Goal: Transaction & Acquisition: Obtain resource

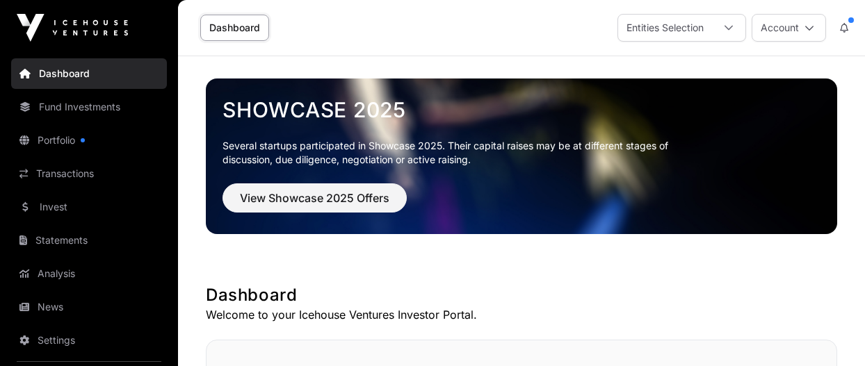
click at [123, 148] on link "Portfolio" at bounding box center [89, 140] width 156 height 31
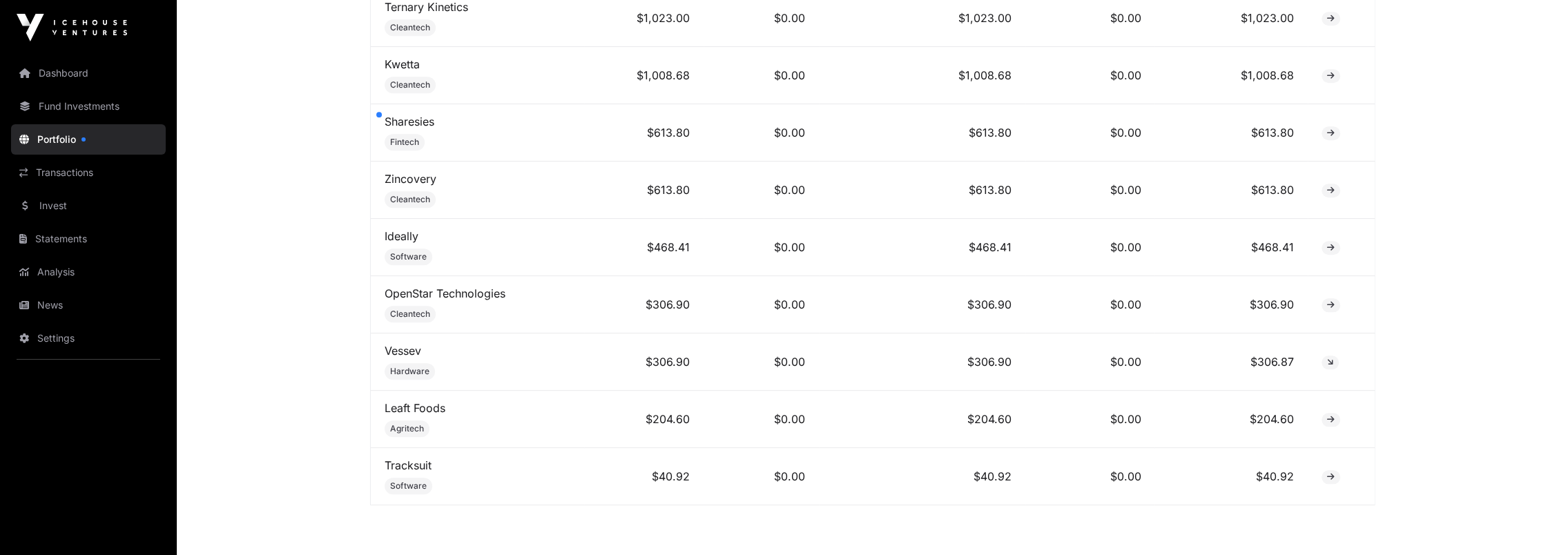
scroll to position [1207, 0]
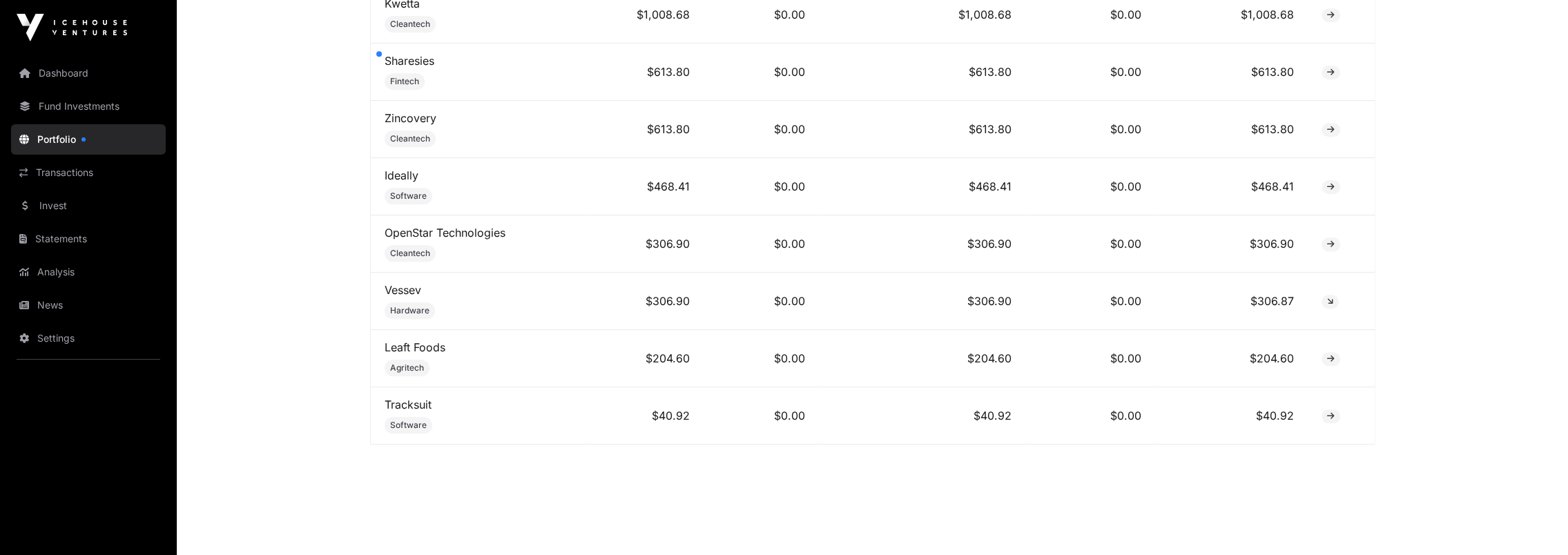
click at [74, 243] on link "Statements" at bounding box center [88, 238] width 155 height 31
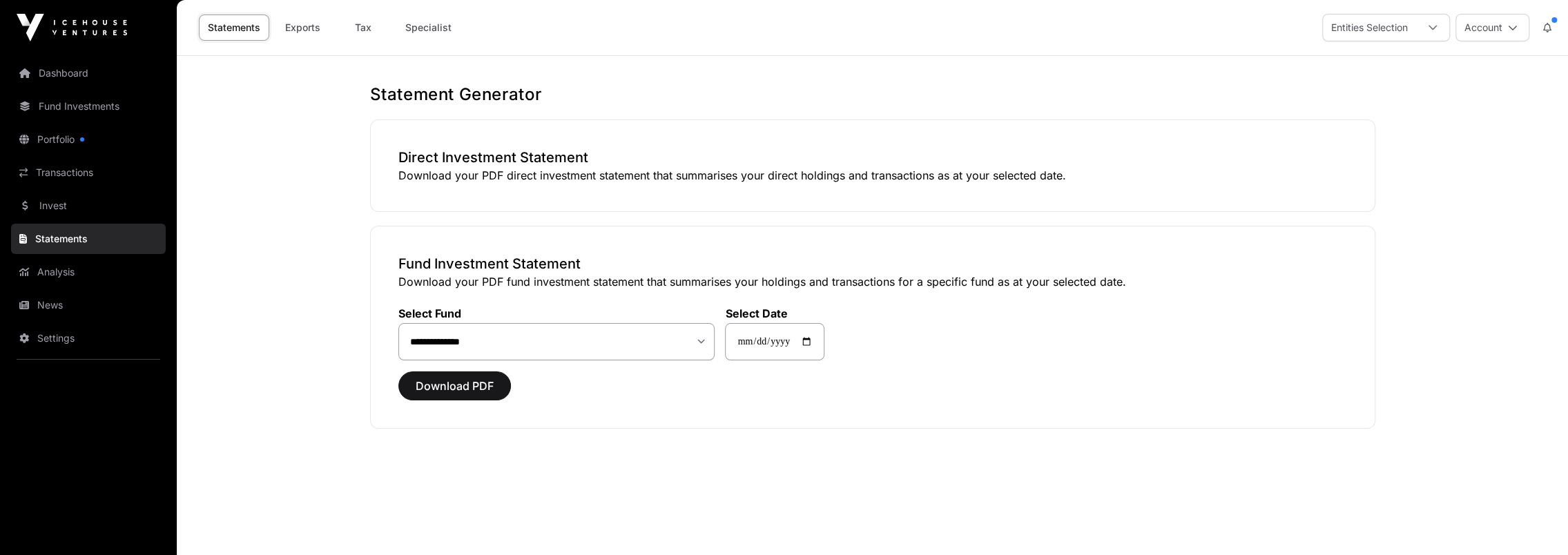
click at [89, 87] on link "Dashboard" at bounding box center [88, 72] width 155 height 31
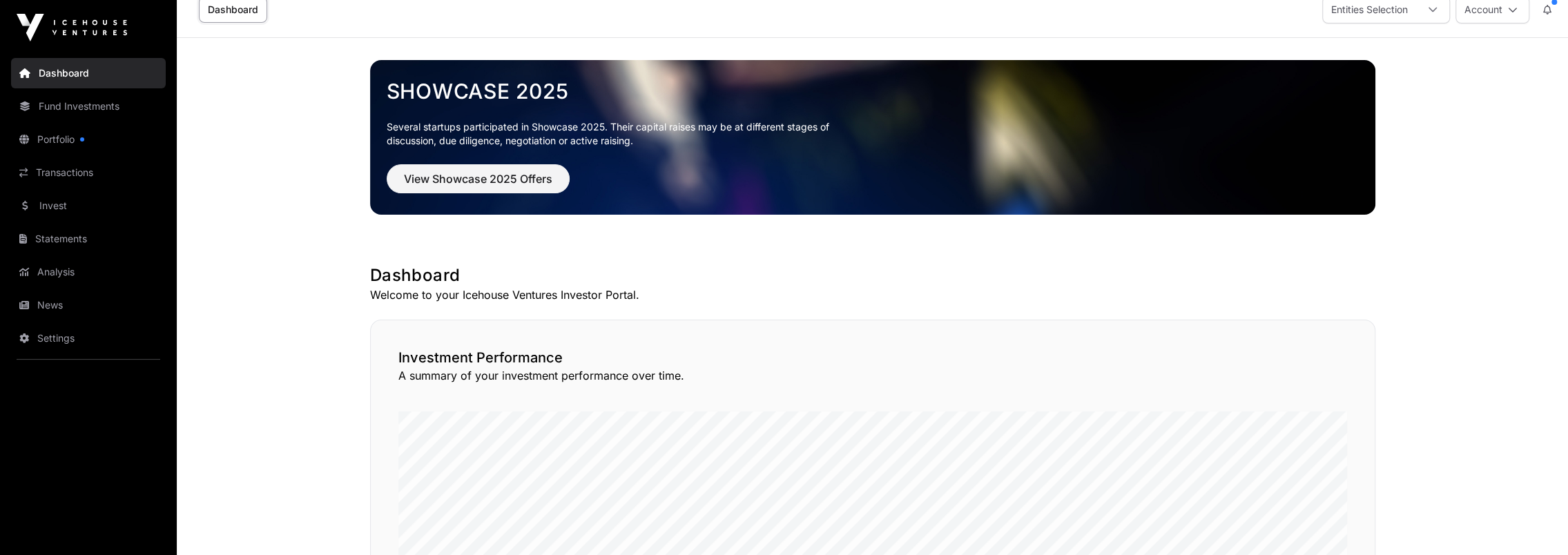
scroll to position [9, 0]
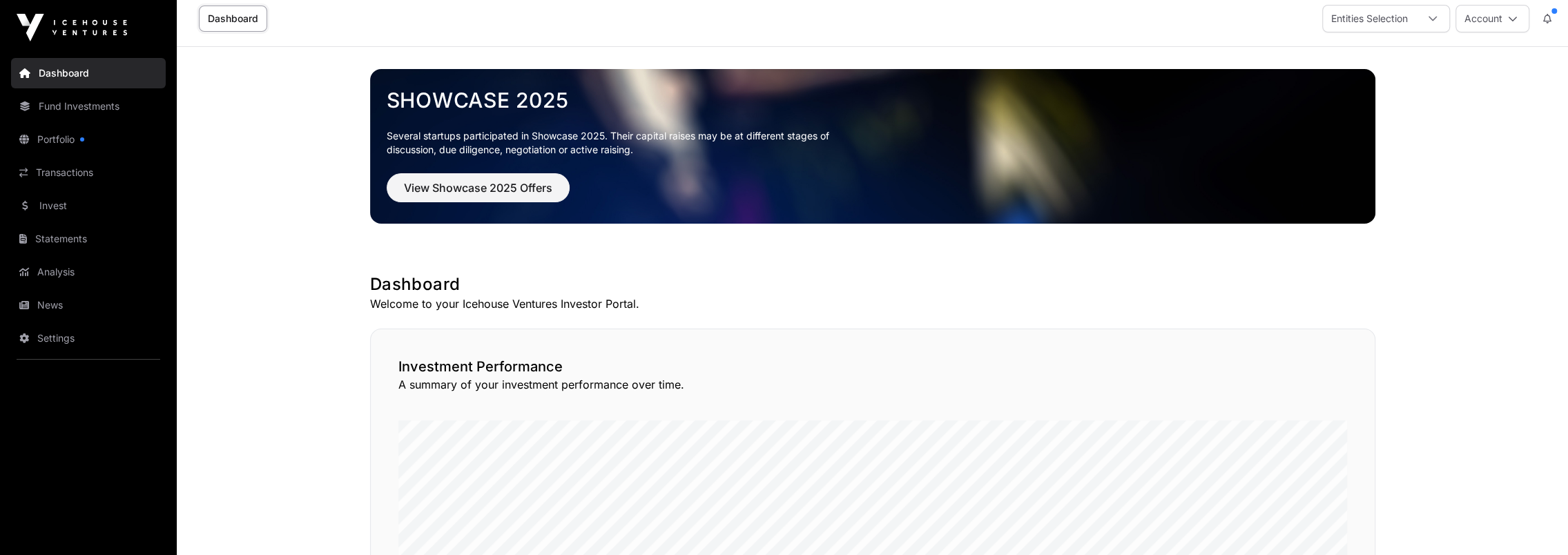
click at [58, 137] on link "Portfolio" at bounding box center [88, 139] width 155 height 31
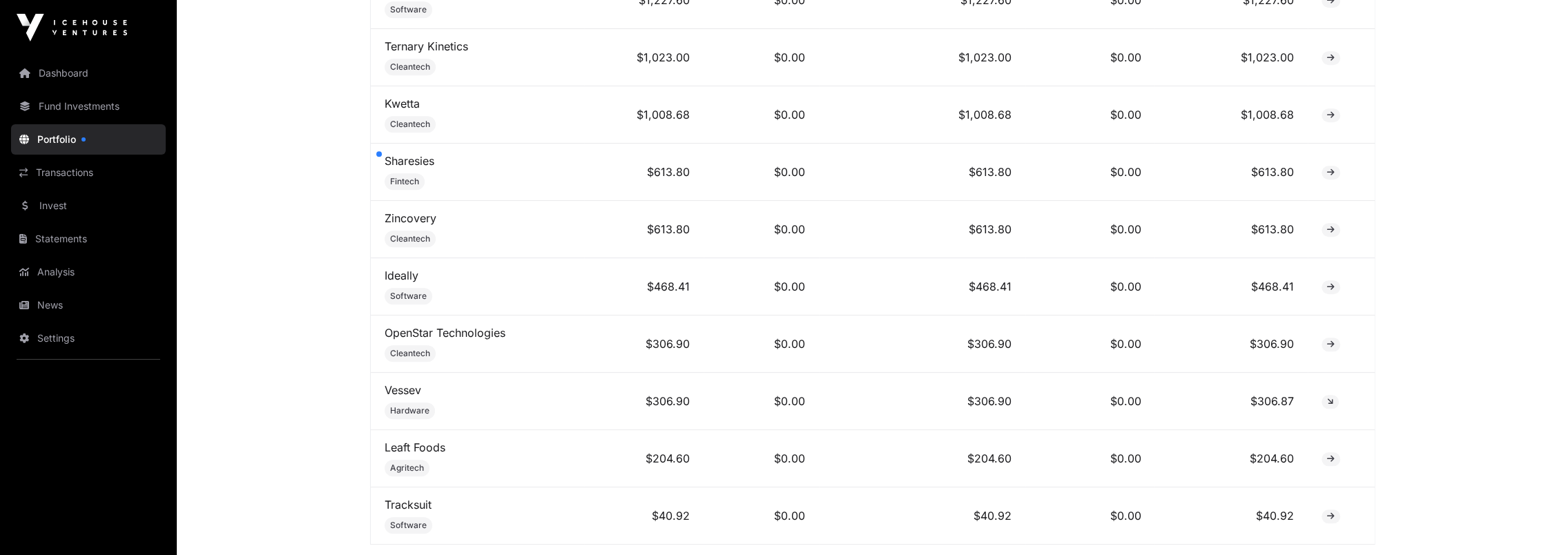
scroll to position [1207, 0]
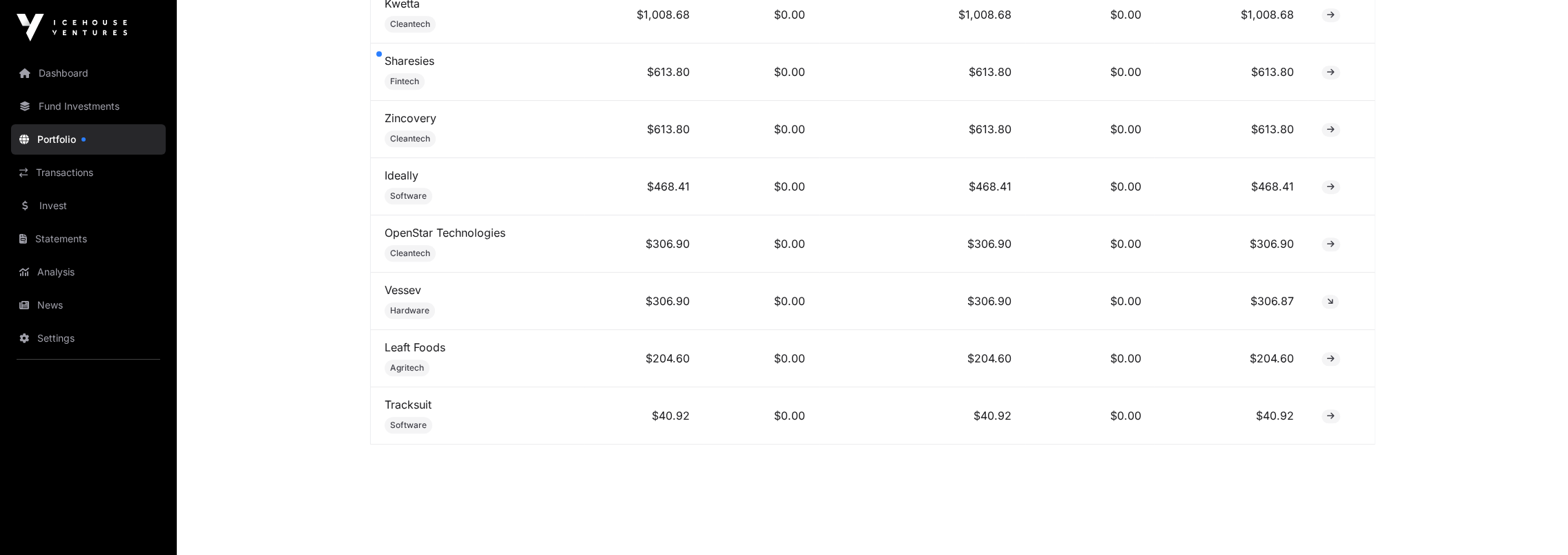
click at [45, 242] on link "Statements" at bounding box center [88, 238] width 155 height 31
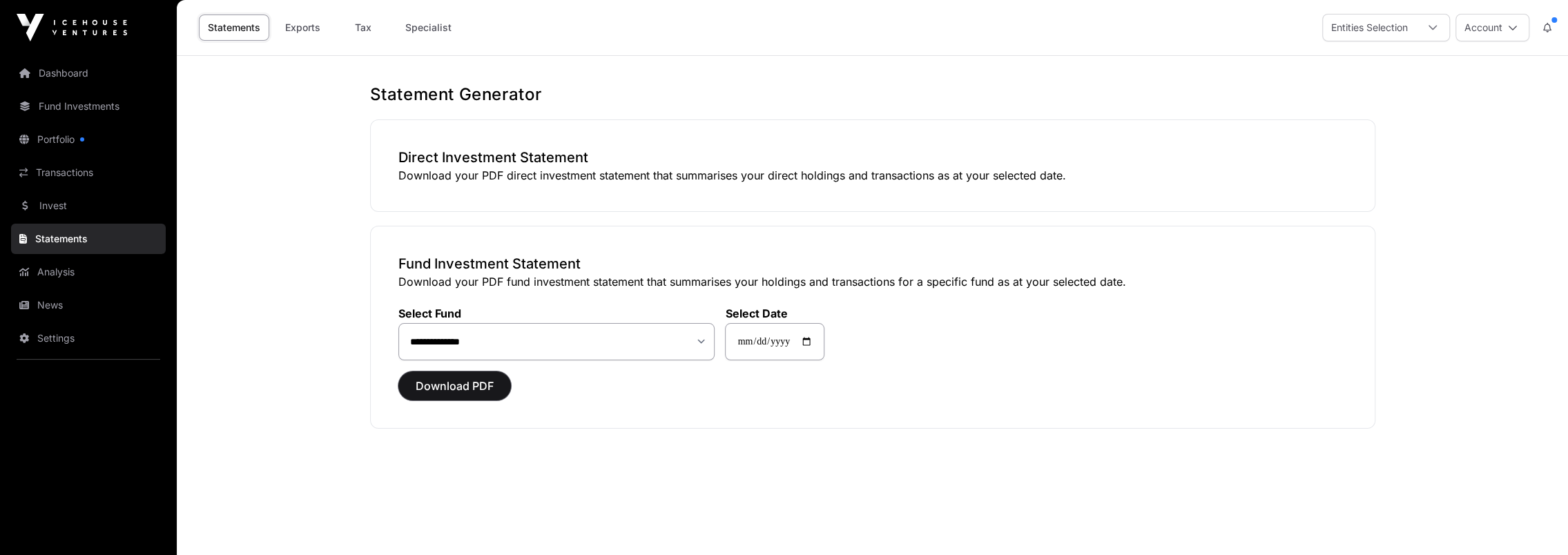
click at [463, 363] on button "Download PDF" at bounding box center [454, 385] width 112 height 29
click at [63, 262] on link "Analysis" at bounding box center [88, 272] width 155 height 31
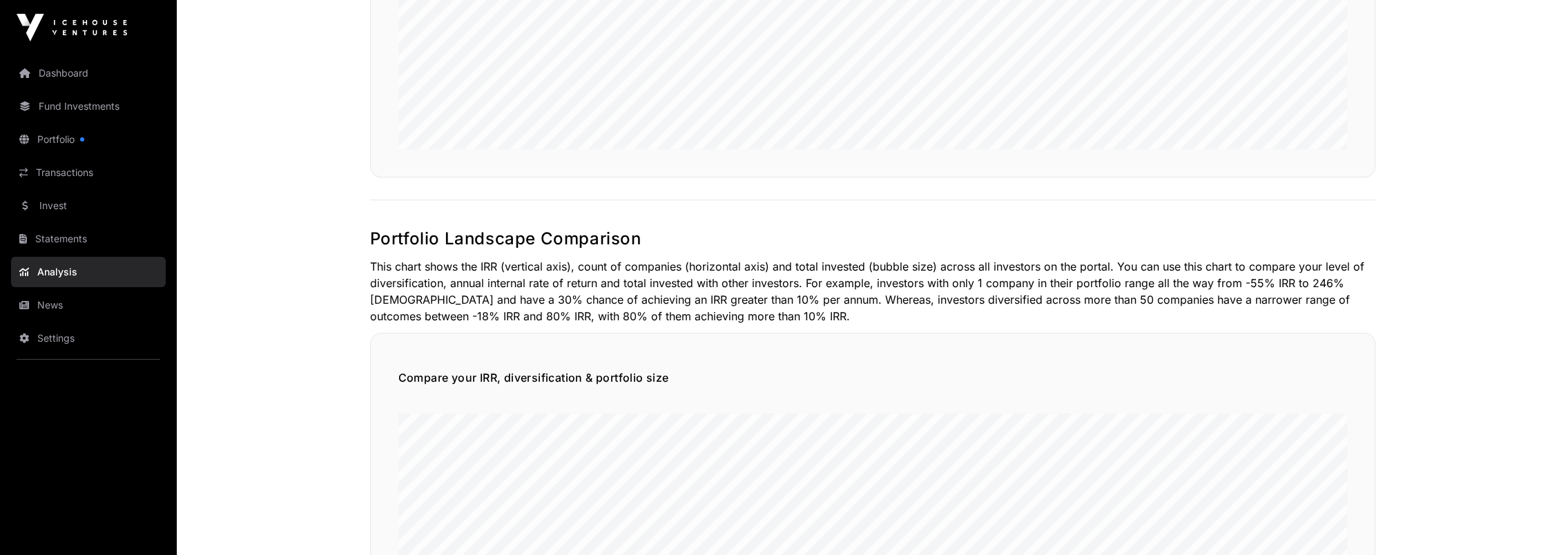
scroll to position [966, 0]
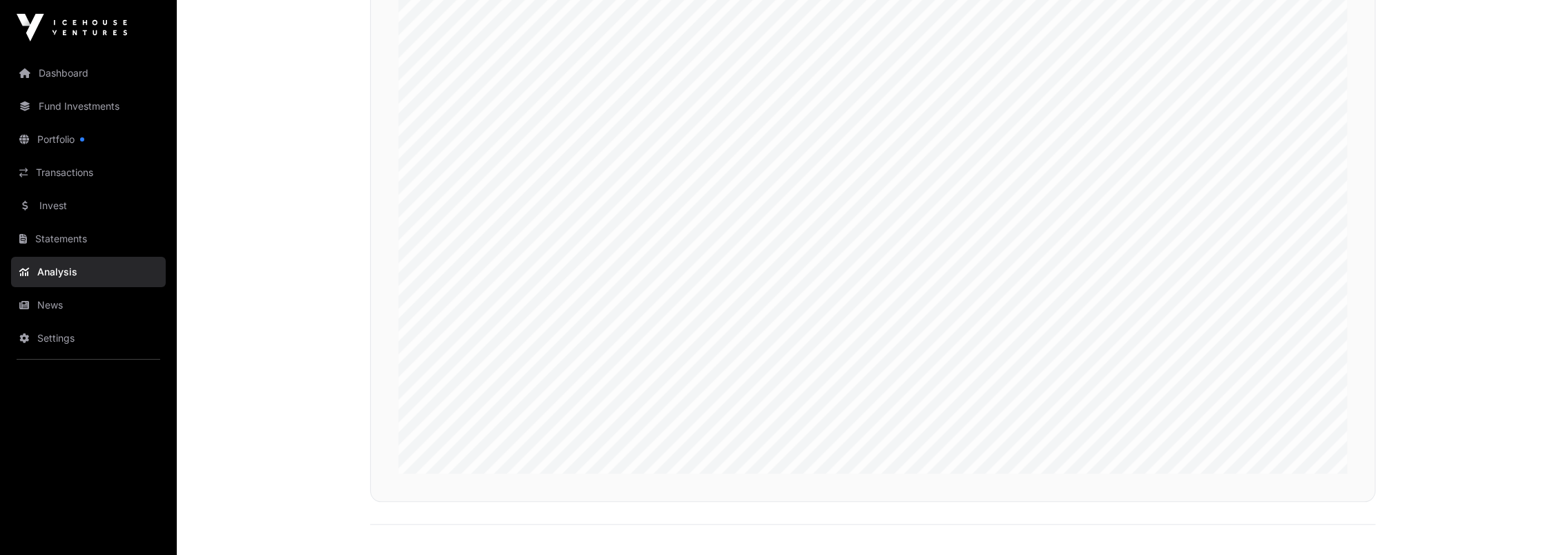
click at [91, 243] on link "Statements" at bounding box center [88, 238] width 155 height 31
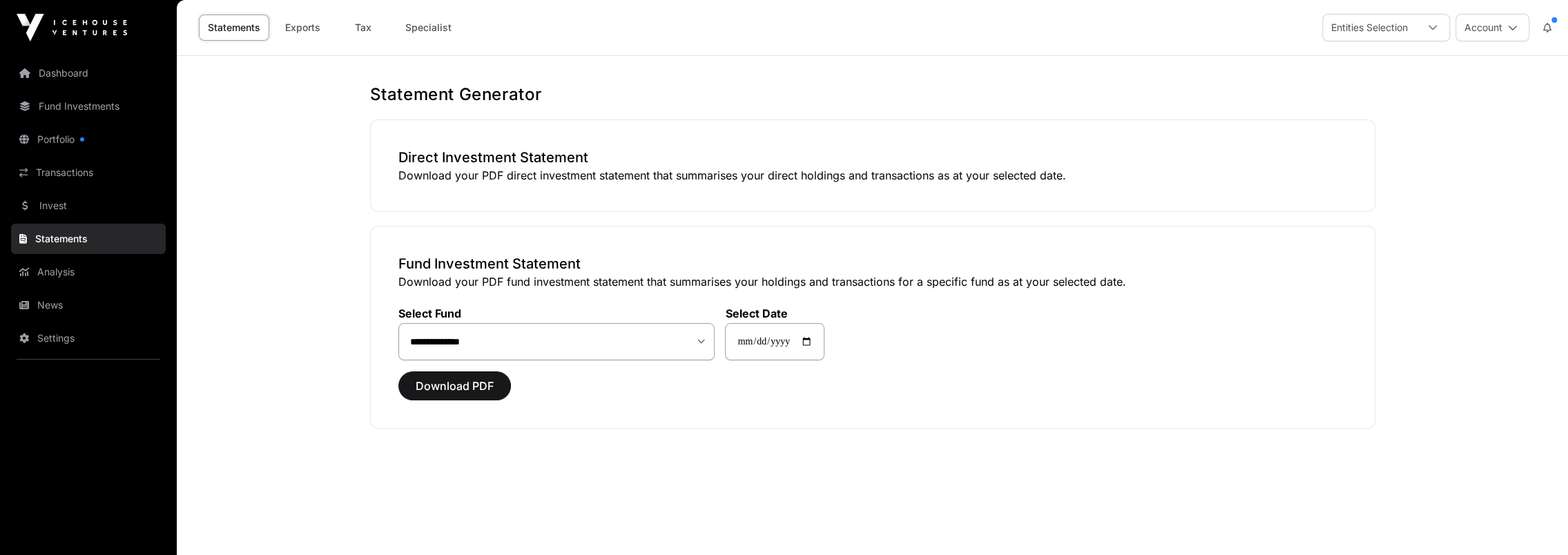
click at [431, 26] on link "Specialist" at bounding box center [428, 28] width 65 height 26
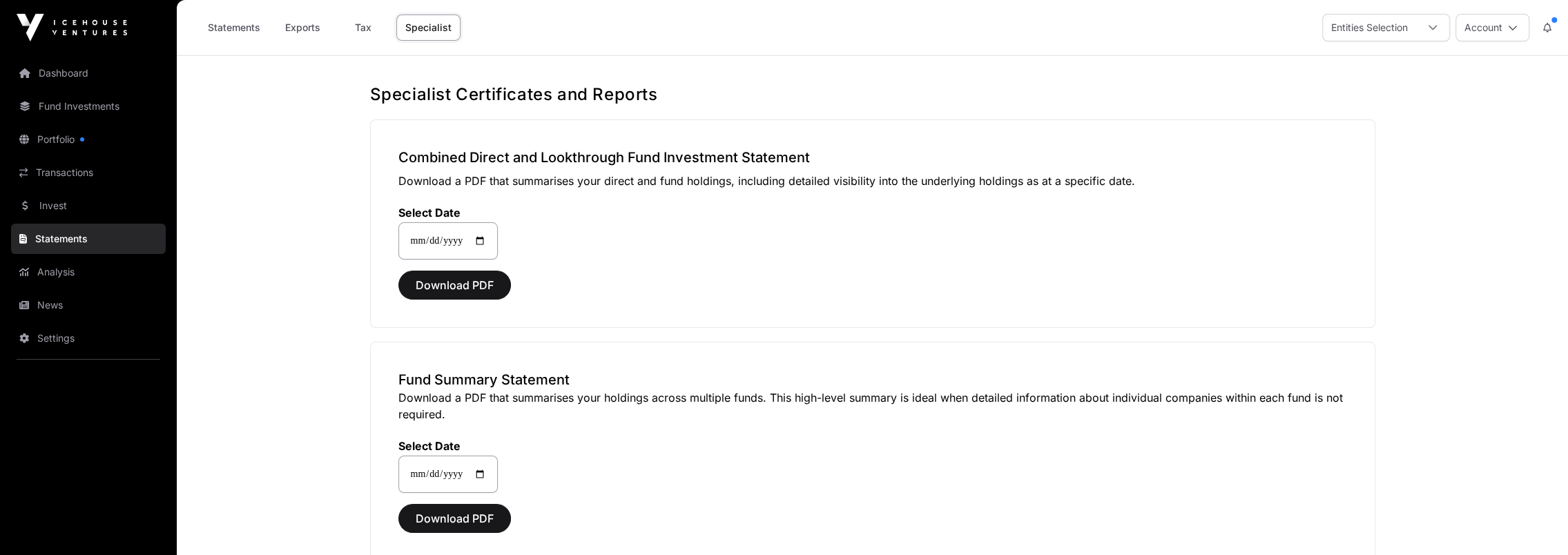
click at [367, 28] on link "Tax" at bounding box center [364, 28] width 56 height 26
select select
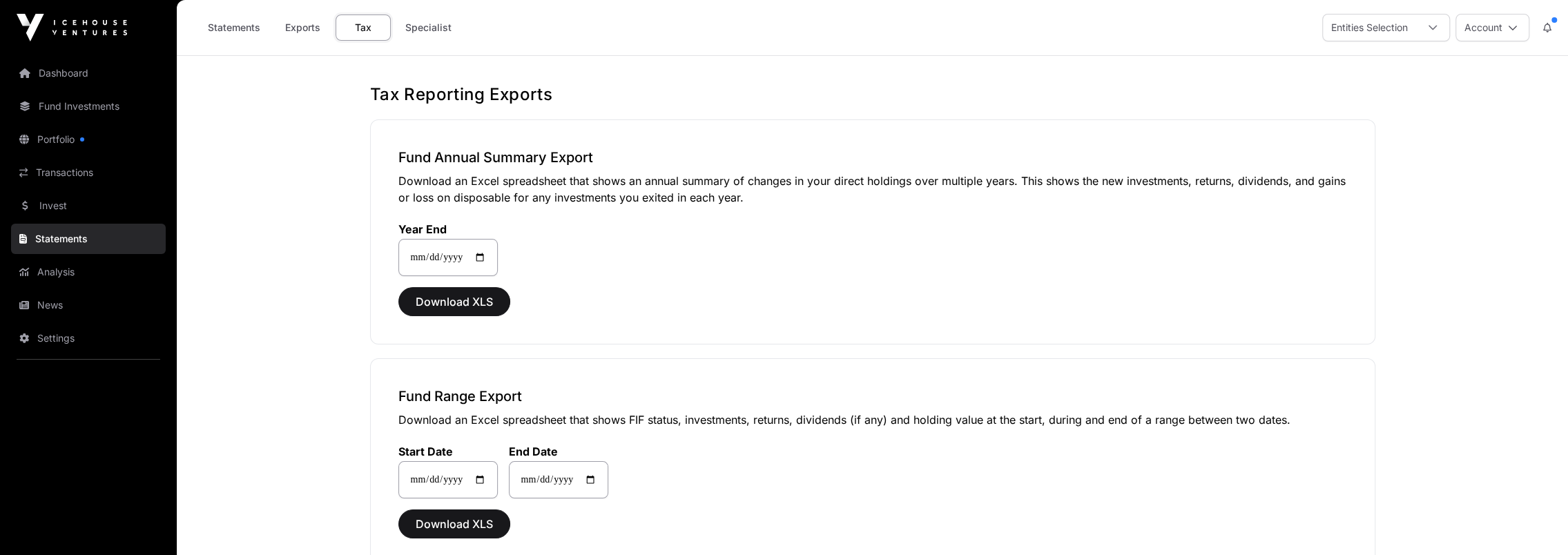
click at [298, 28] on link "Exports" at bounding box center [303, 28] width 56 height 26
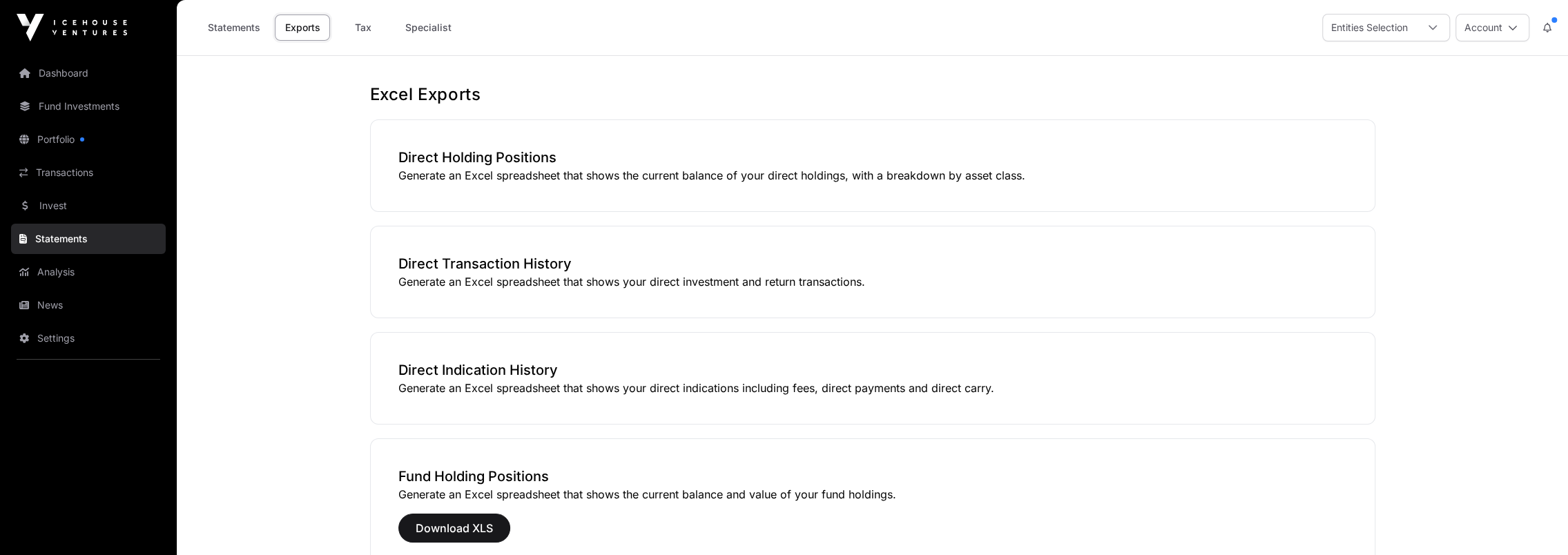
click at [223, 31] on link "Statements" at bounding box center [234, 28] width 71 height 26
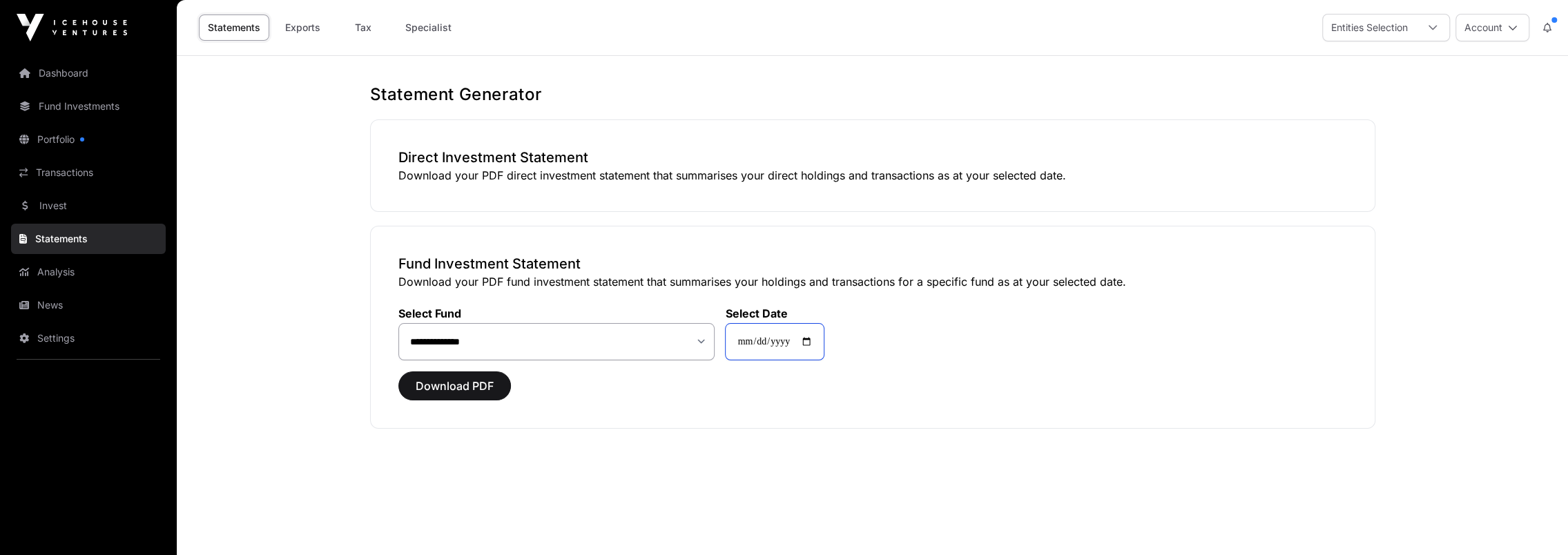
click at [817, 341] on input "**********" at bounding box center [775, 342] width 99 height 38
type input "**********"
click at [451, 363] on span "Download PDF" at bounding box center [454, 385] width 78 height 17
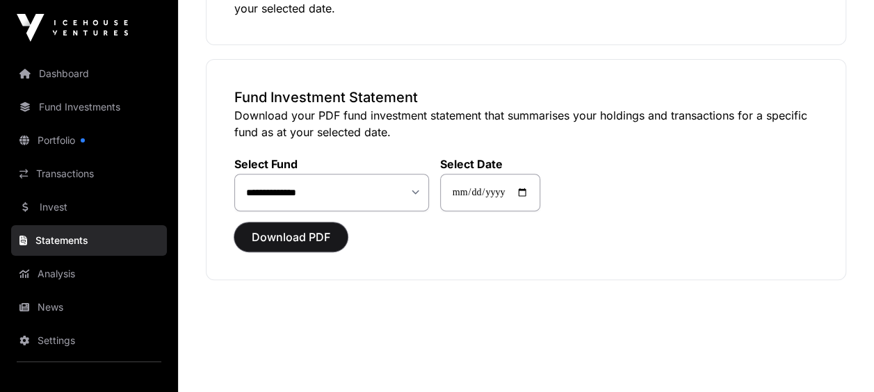
scroll to position [188, 0]
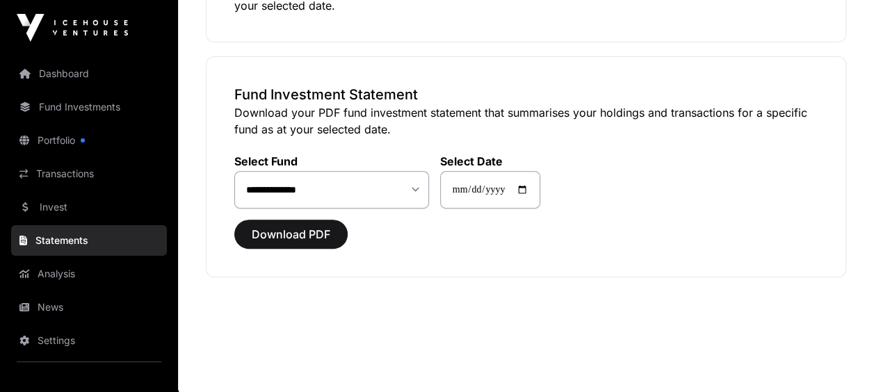
click at [90, 76] on link "Dashboard" at bounding box center [89, 73] width 156 height 31
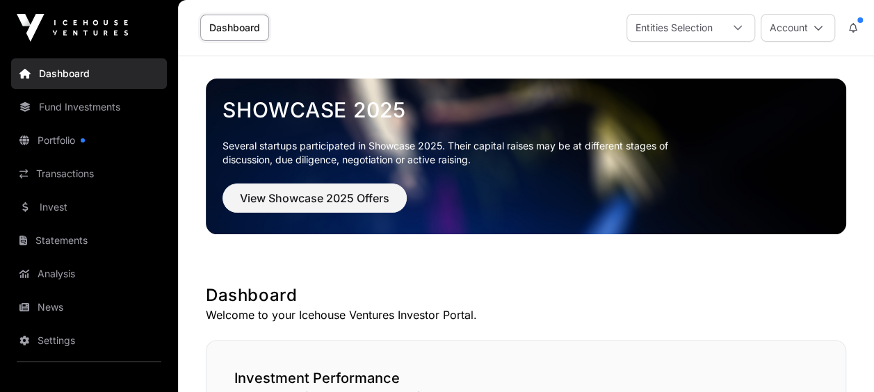
click at [240, 32] on link "Dashboard" at bounding box center [234, 28] width 69 height 26
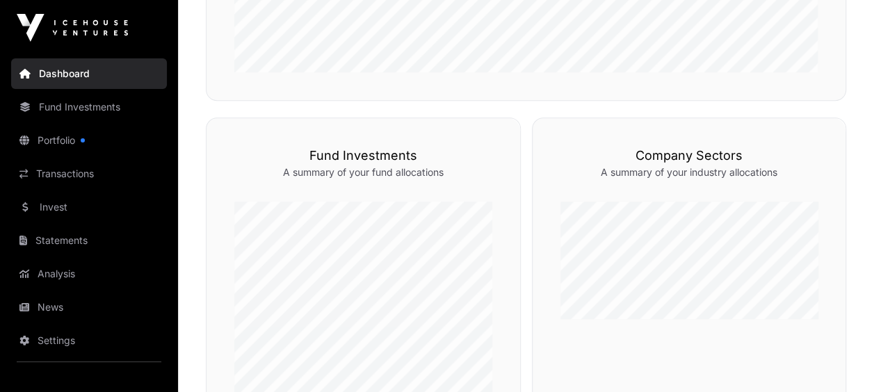
scroll to position [626, 0]
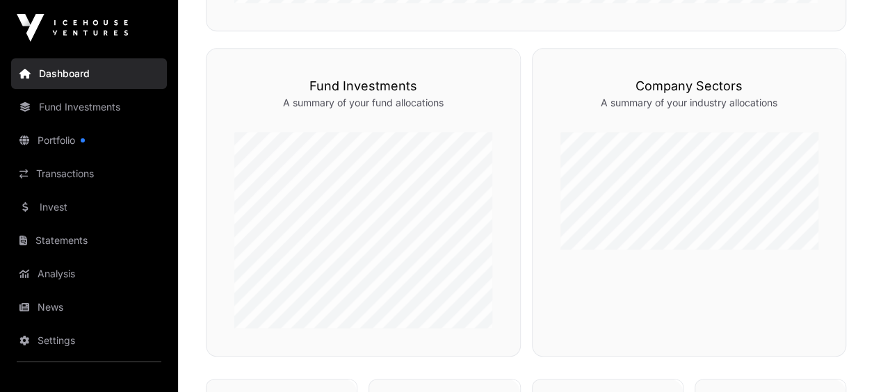
click at [67, 311] on link "News" at bounding box center [89, 307] width 156 height 31
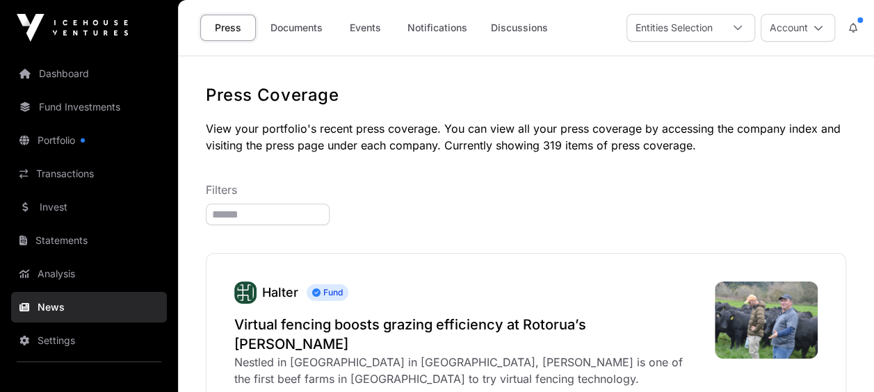
click at [90, 81] on link "Dashboard" at bounding box center [89, 73] width 156 height 31
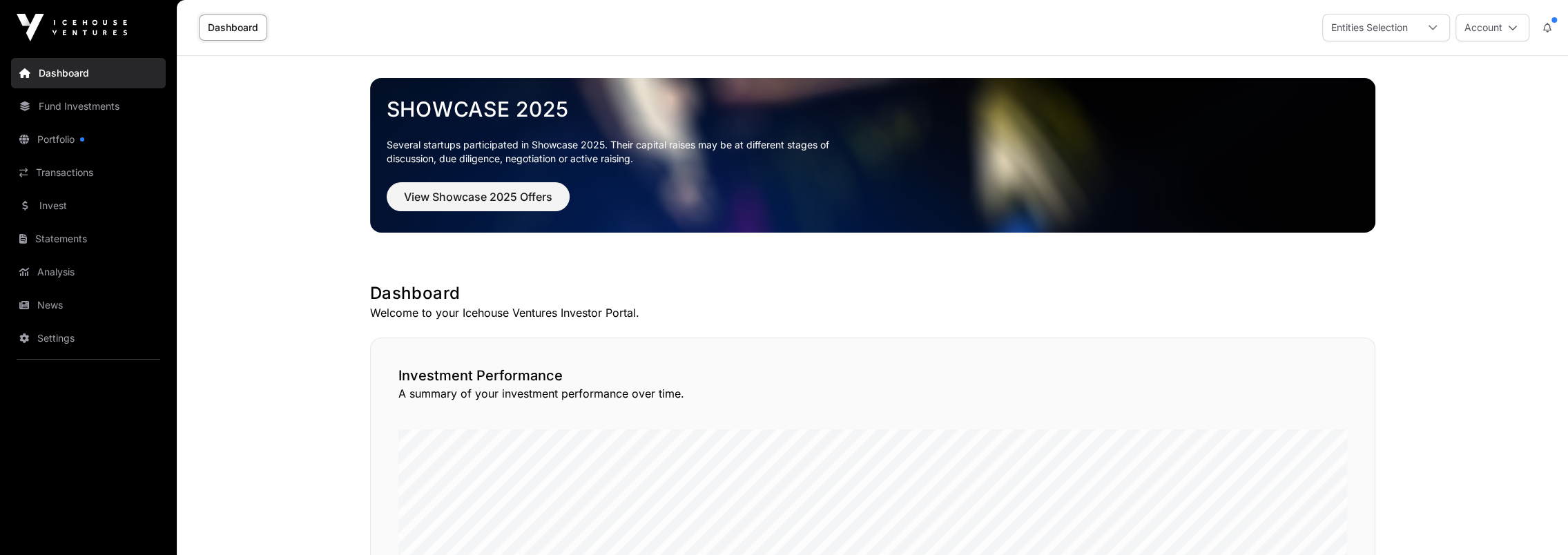
click at [226, 29] on link "Dashboard" at bounding box center [233, 28] width 69 height 26
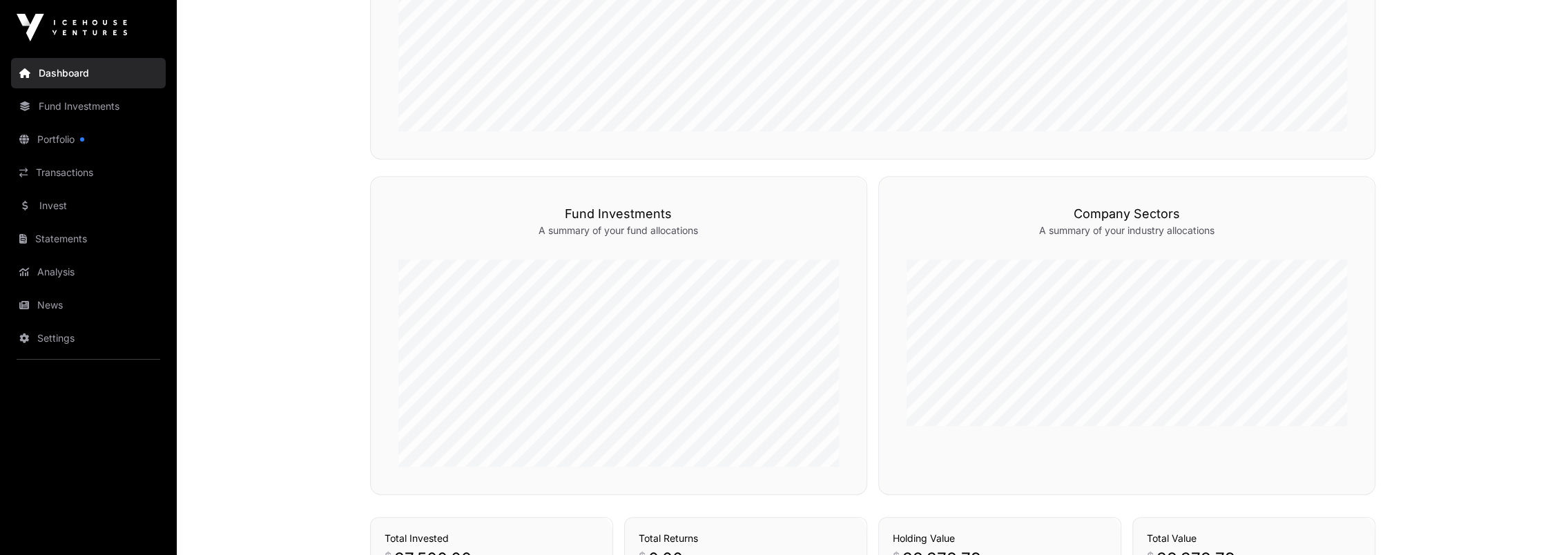
scroll to position [622, 0]
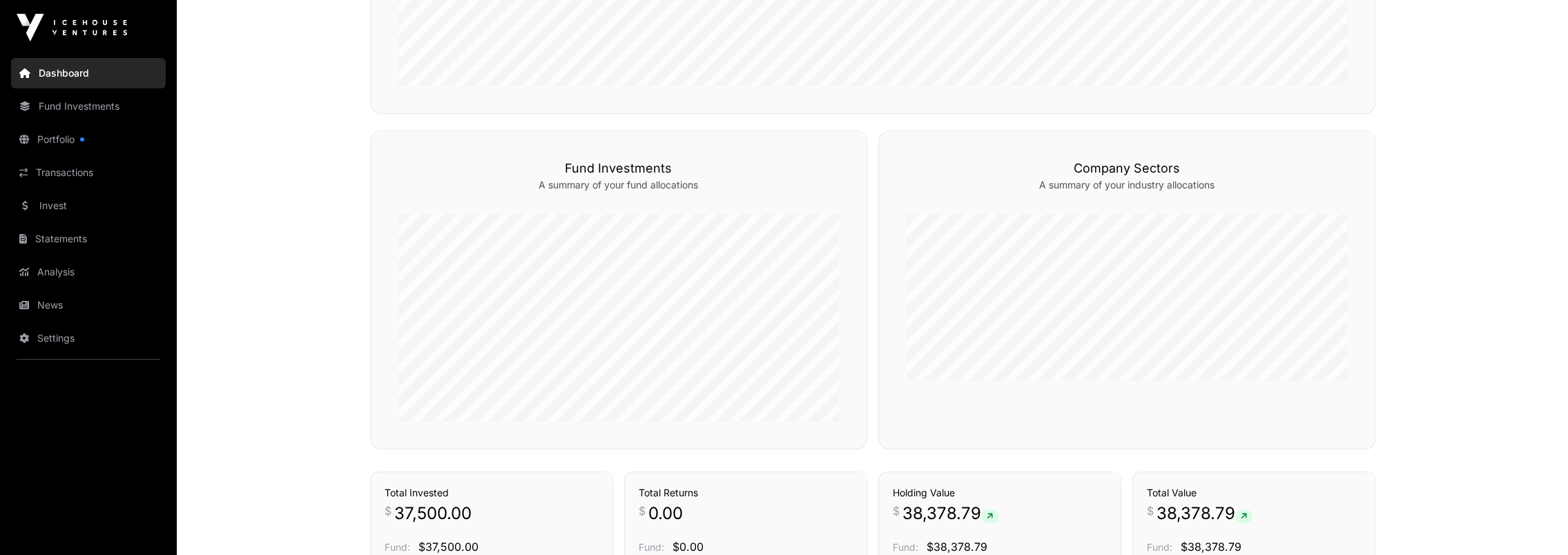
click at [828, 113] on link "Funds" at bounding box center [831, 106] width 44 height 14
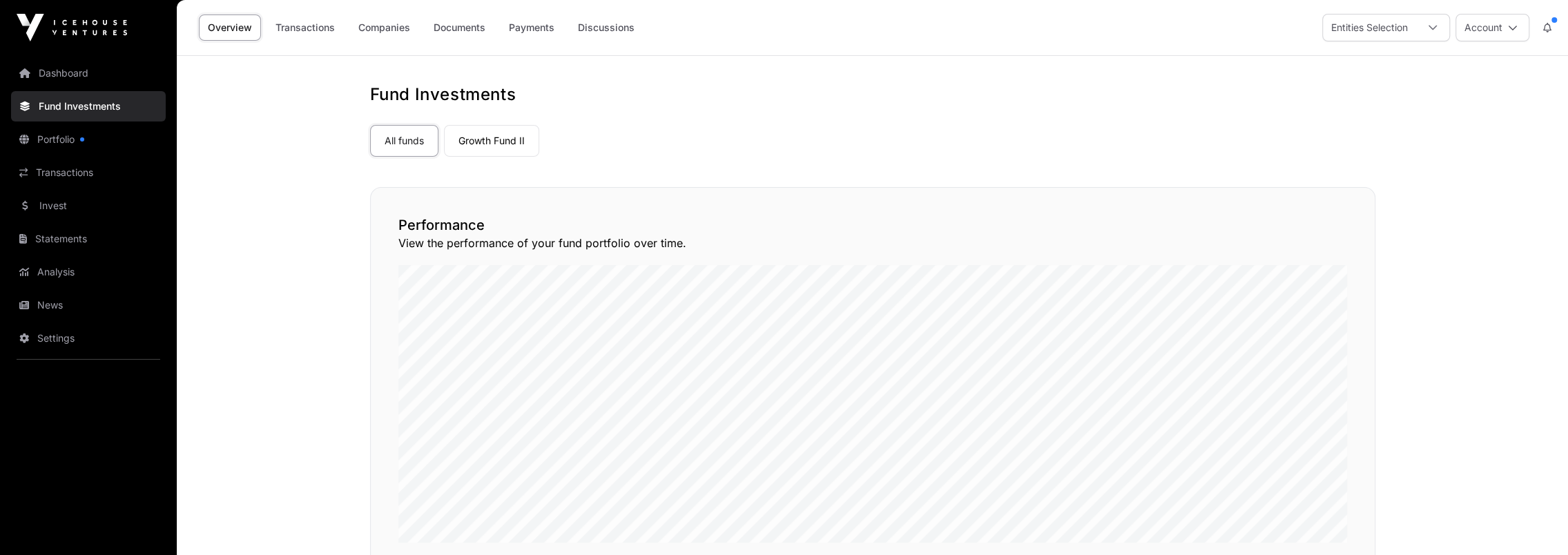
click at [464, 149] on link "Growth Fund II" at bounding box center [492, 141] width 95 height 32
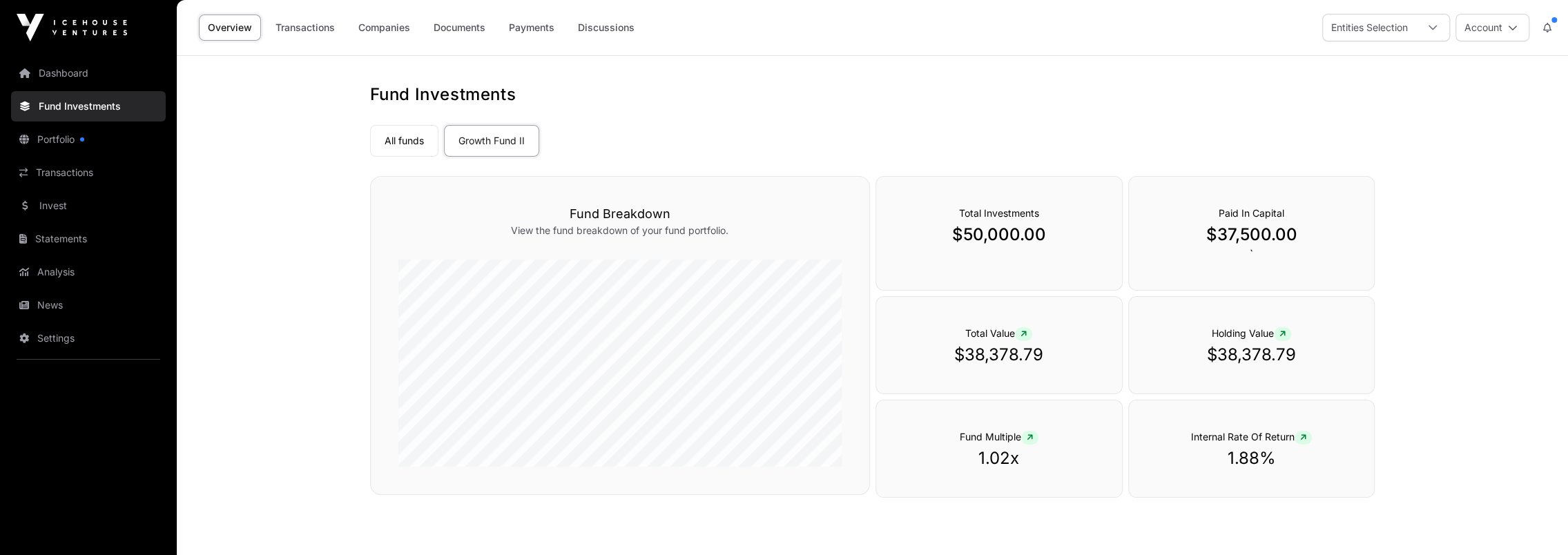
click at [453, 26] on link "Documents" at bounding box center [459, 28] width 70 height 26
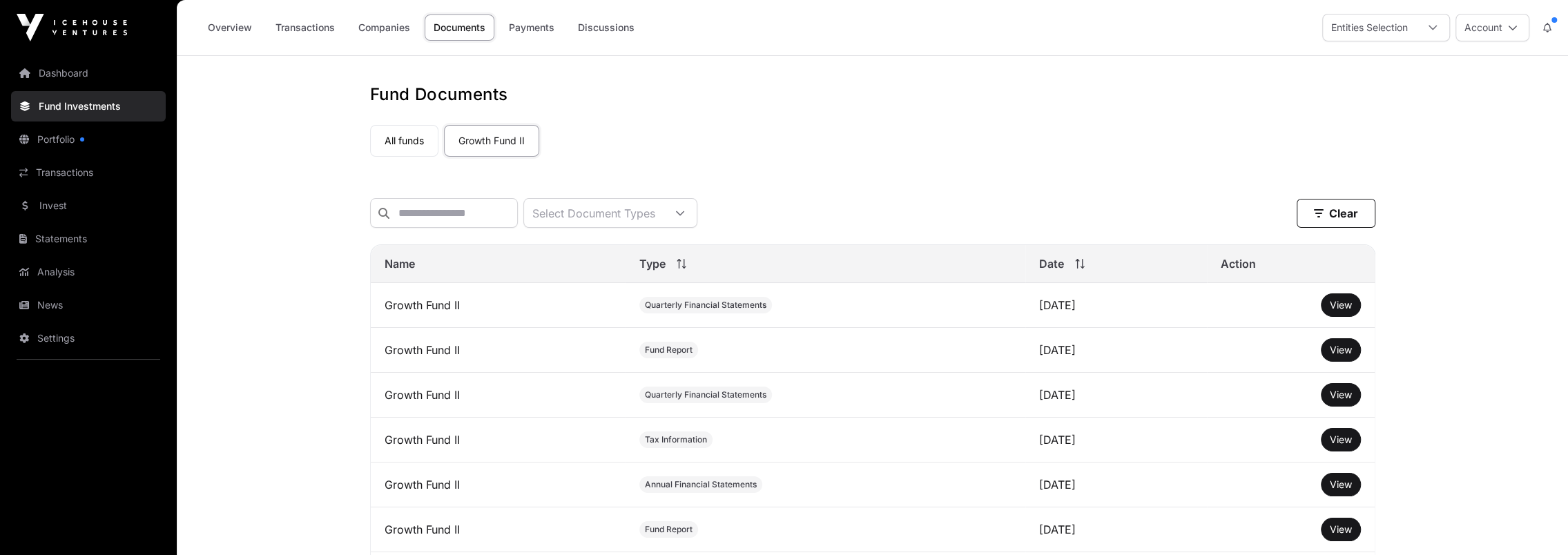
scroll to position [69, 0]
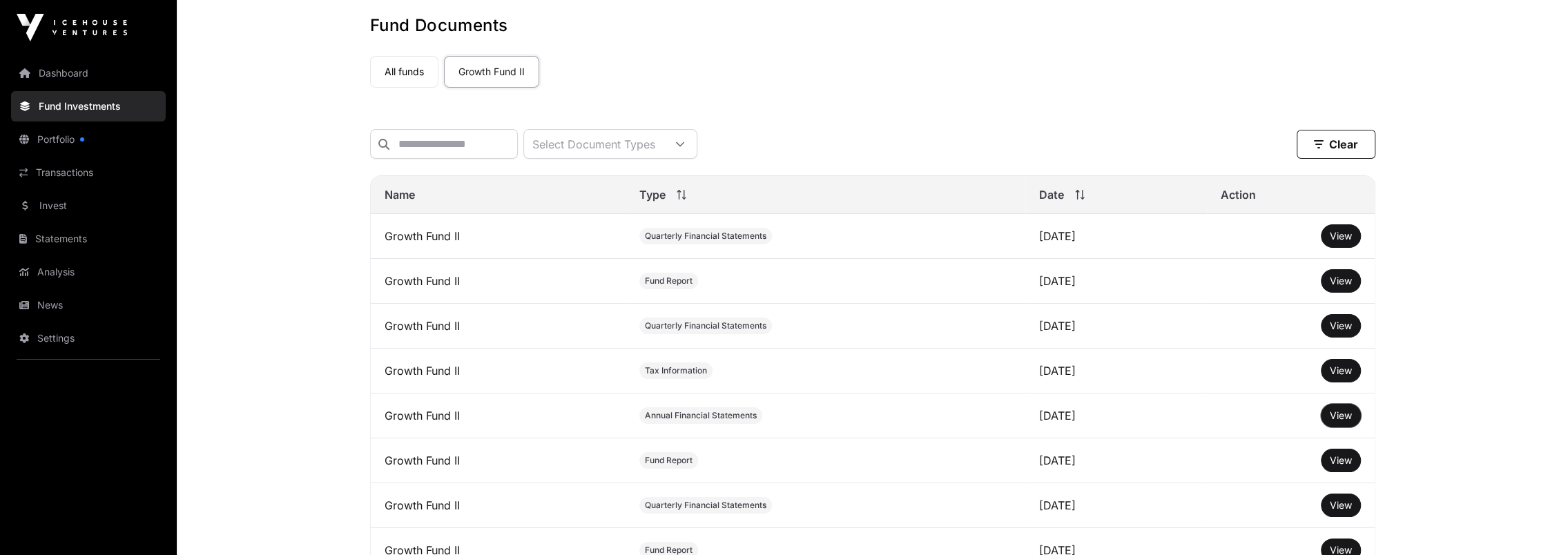
click at [859, 363] on button "View" at bounding box center [1341, 416] width 40 height 24
click at [859, 363] on span "View" at bounding box center [1341, 415] width 22 height 12
click at [82, 238] on link "Statements" at bounding box center [88, 238] width 155 height 31
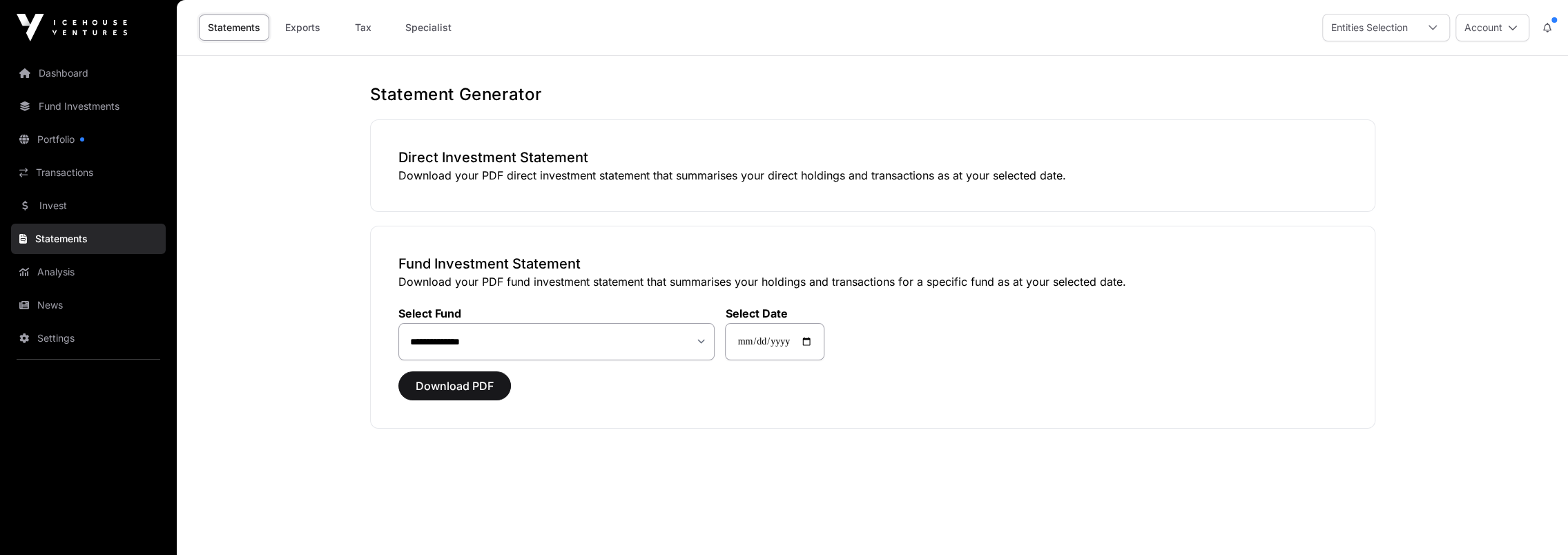
click at [714, 154] on h3 "Direct Investment Statement" at bounding box center [872, 157] width 949 height 19
click at [620, 178] on p "Download your PDF direct investment statement that summarises your direct holdi…" at bounding box center [872, 175] width 949 height 17
click at [443, 156] on h3 "Direct Investment Statement" at bounding box center [872, 157] width 949 height 19
click at [439, 167] on p "Download your PDF direct investment statement that summarises your direct holdi…" at bounding box center [872, 175] width 949 height 17
click at [480, 157] on h3 "Direct Investment Statement" at bounding box center [872, 157] width 949 height 19
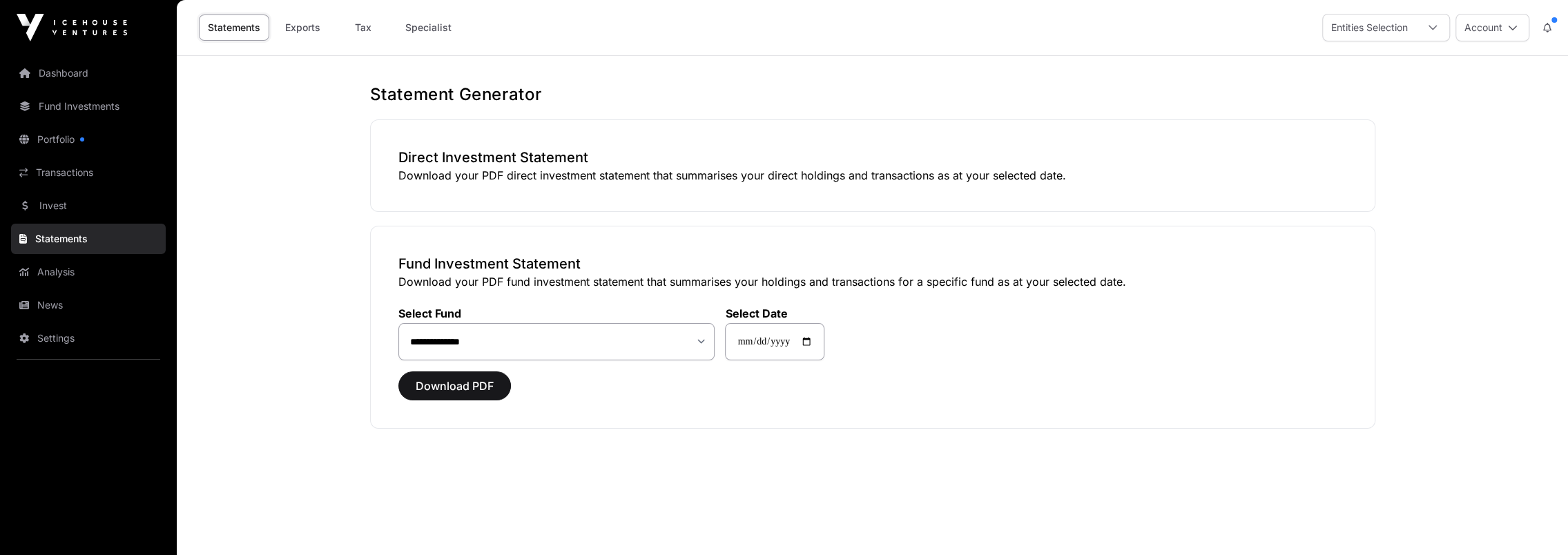
click at [480, 155] on h3 "Direct Investment Statement" at bounding box center [872, 157] width 949 height 19
click at [823, 343] on input "**********" at bounding box center [775, 342] width 99 height 38
type input "**********"
click at [438, 363] on span "Download PDF" at bounding box center [454, 385] width 78 height 17
click at [859, 27] on button "Account" at bounding box center [1492, 28] width 74 height 28
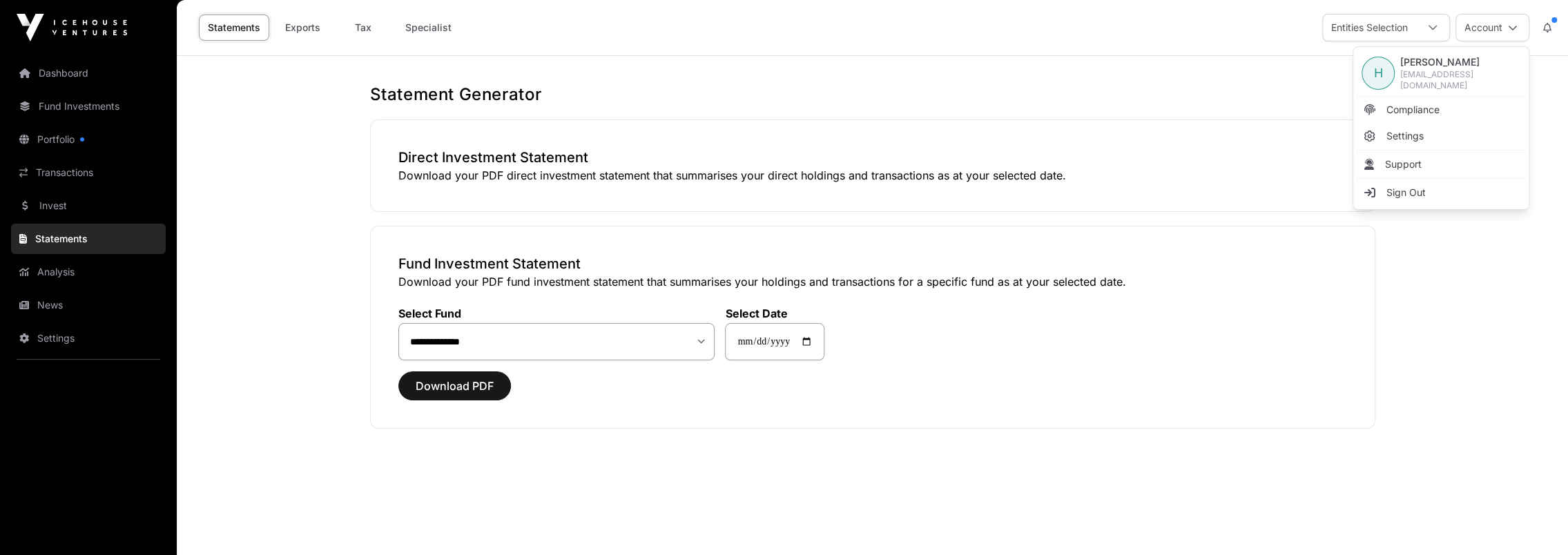
click at [859, 188] on span "Sign Out" at bounding box center [1407, 193] width 40 height 14
